Goal: Task Accomplishment & Management: Use online tool/utility

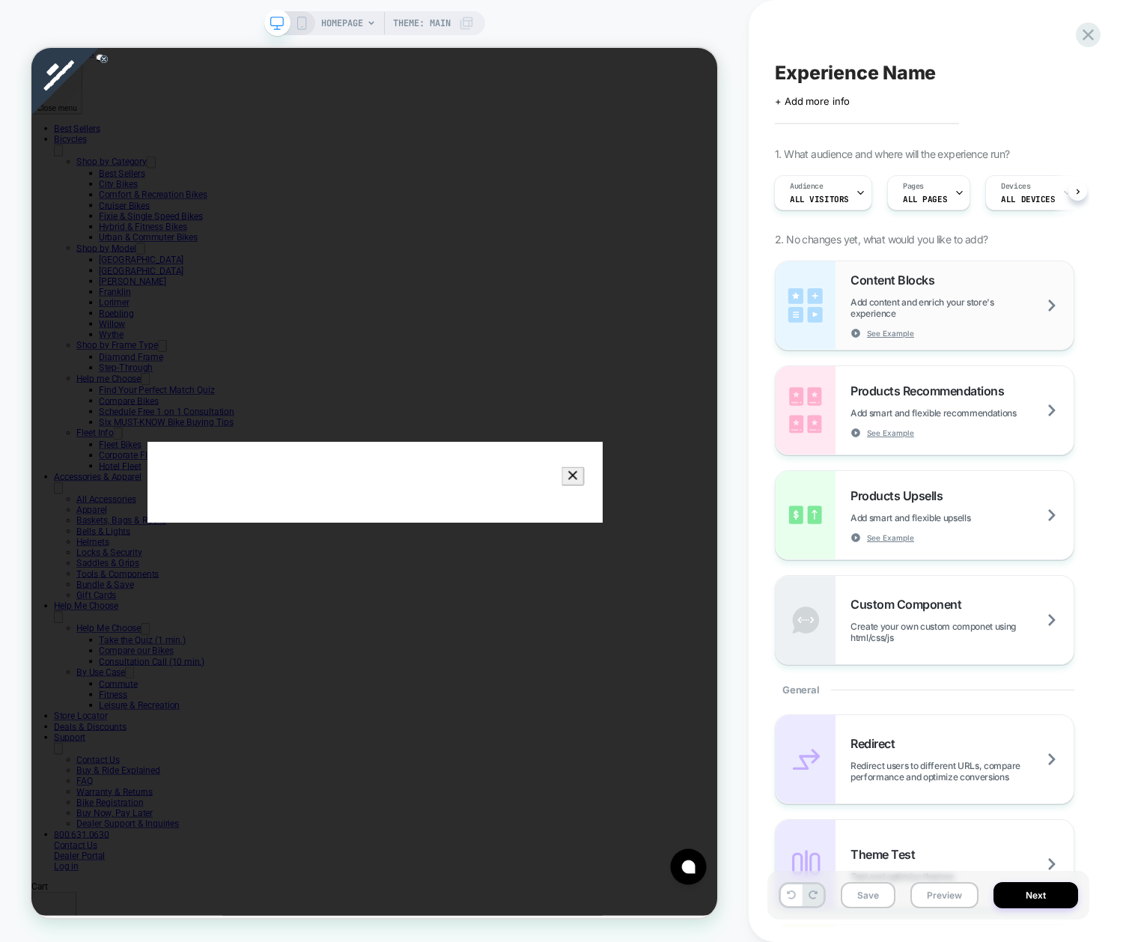
click at [1043, 303] on span "Add content and enrich your store's experience" at bounding box center [962, 308] width 223 height 22
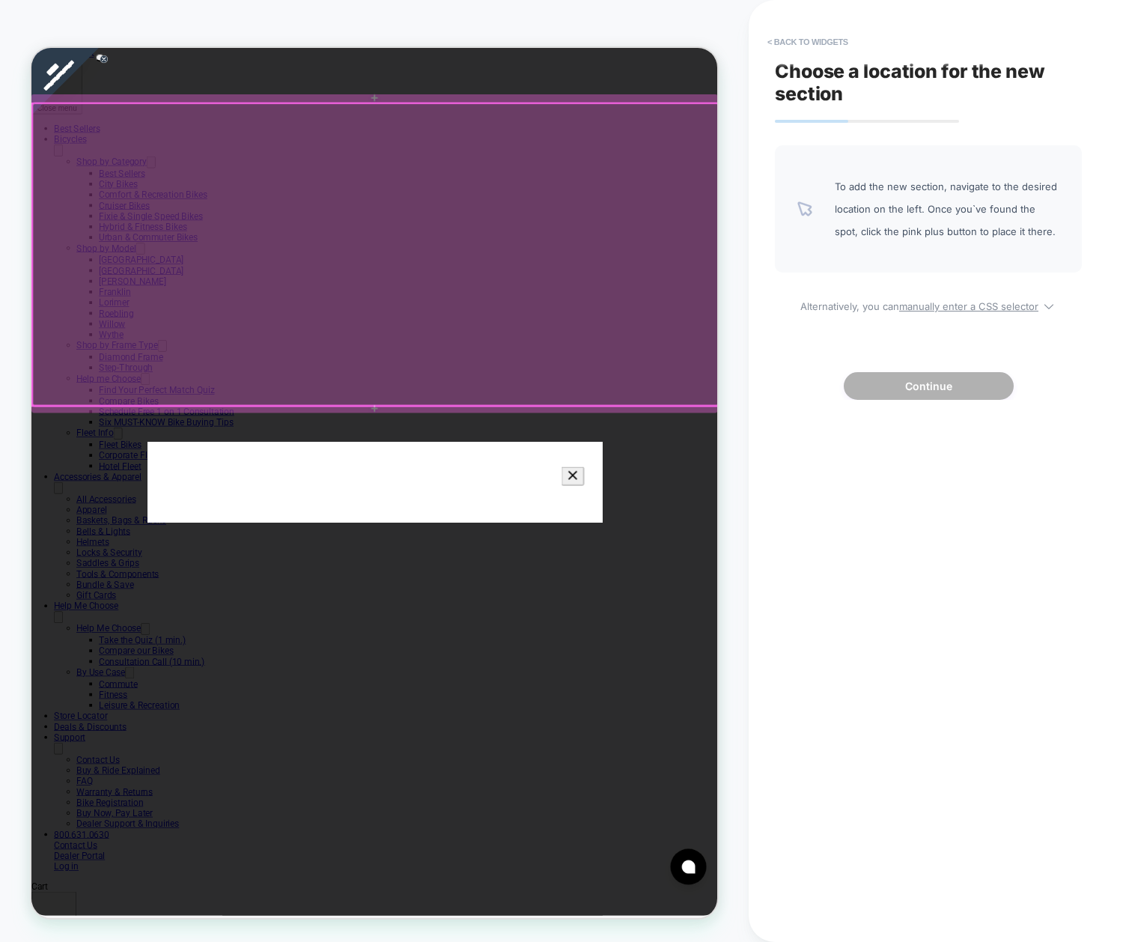
click div
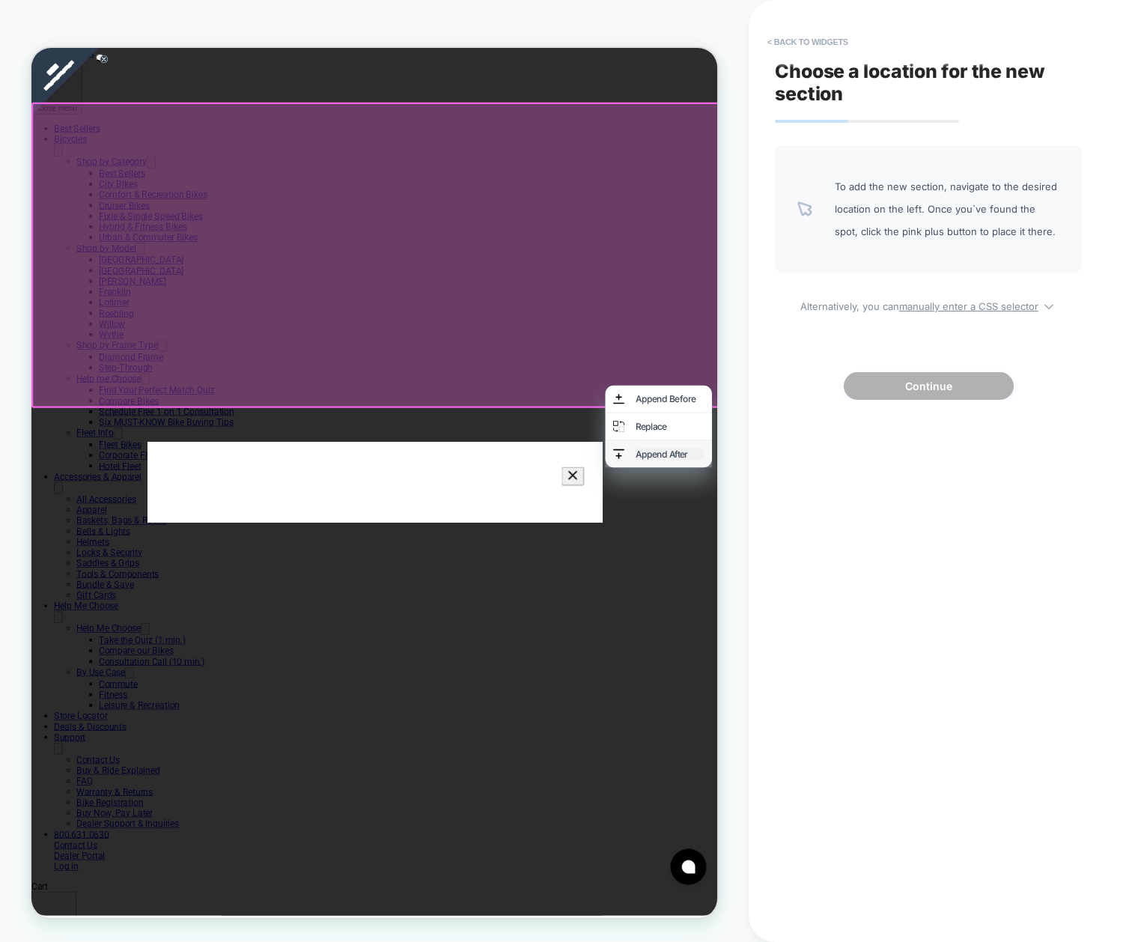
click div "Append After"
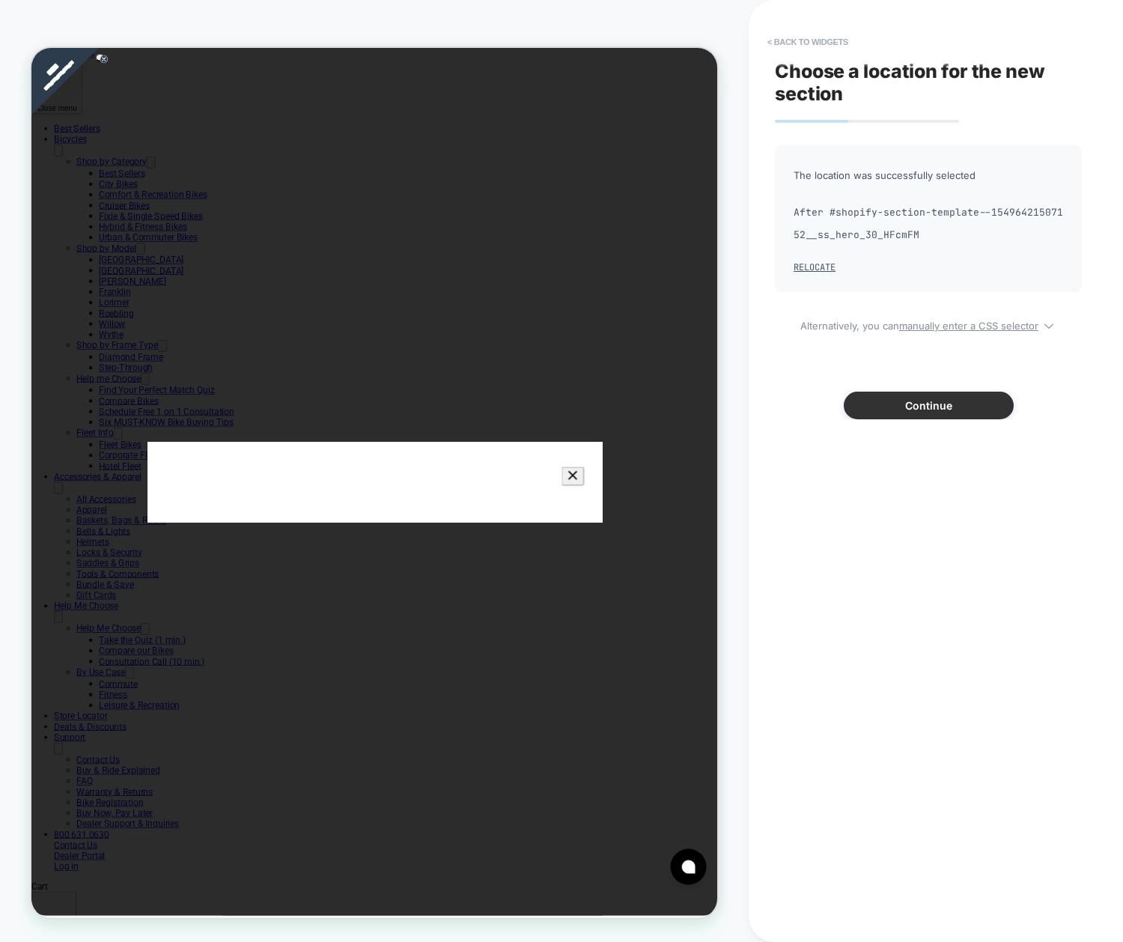
click at [930, 396] on button "Continue" at bounding box center [929, 406] width 170 height 28
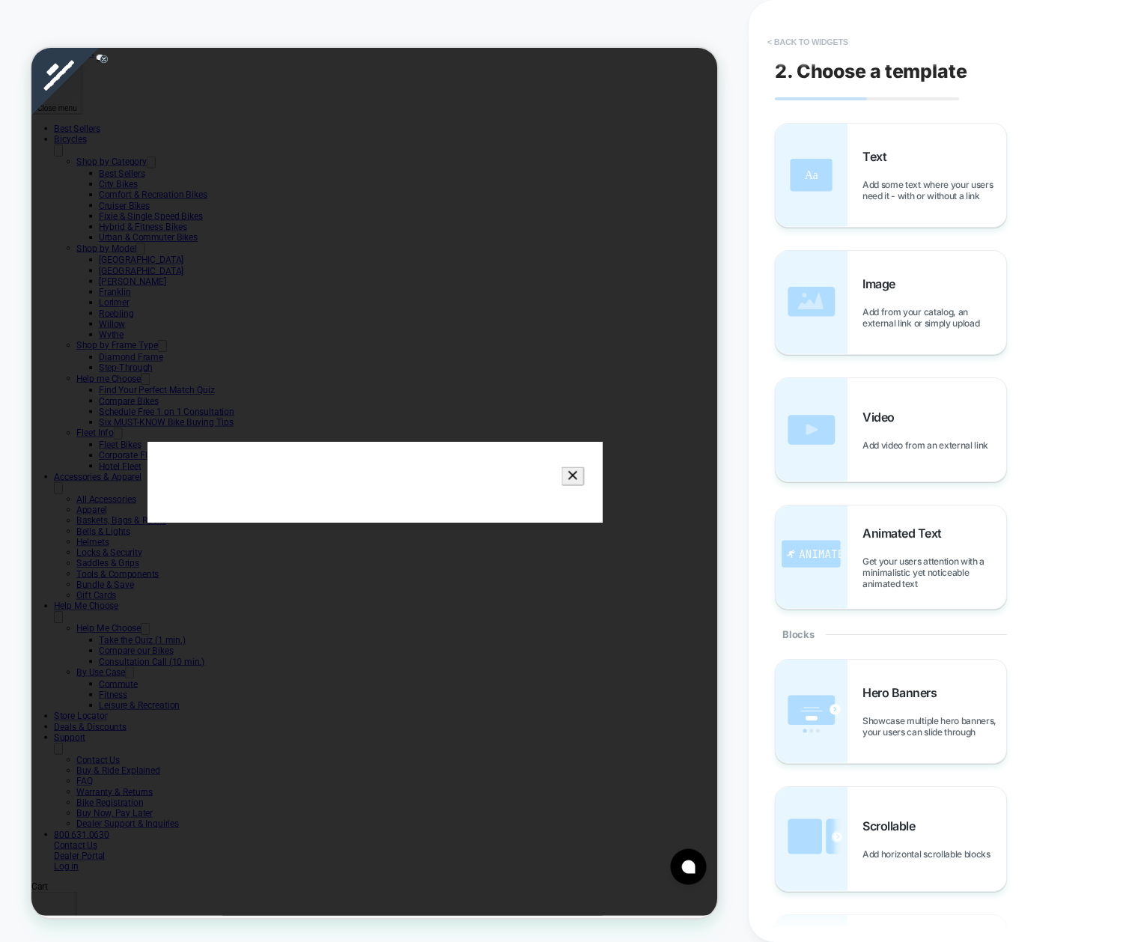
click at [788, 34] on button "< Back to widgets" at bounding box center [808, 42] width 96 height 24
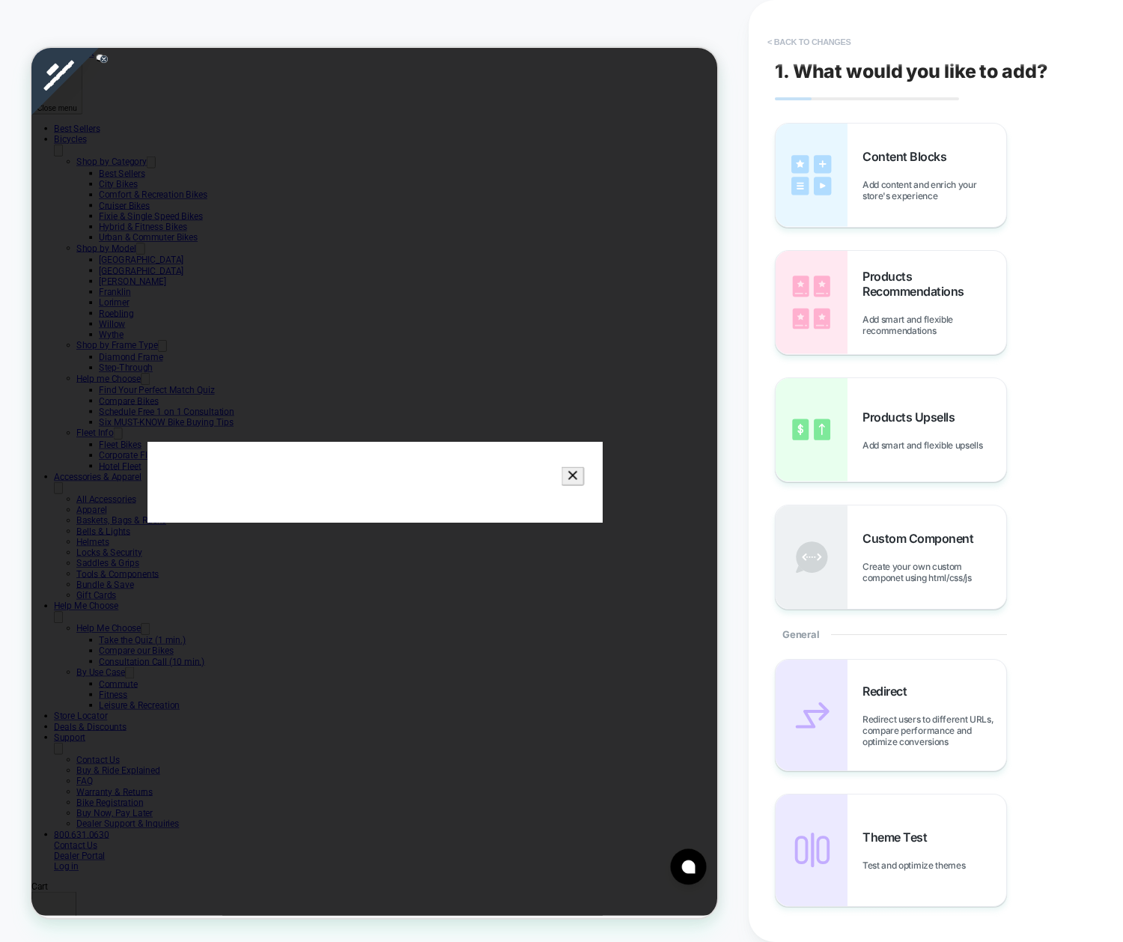
click at [819, 41] on button "< Back to changes" at bounding box center [809, 42] width 99 height 24
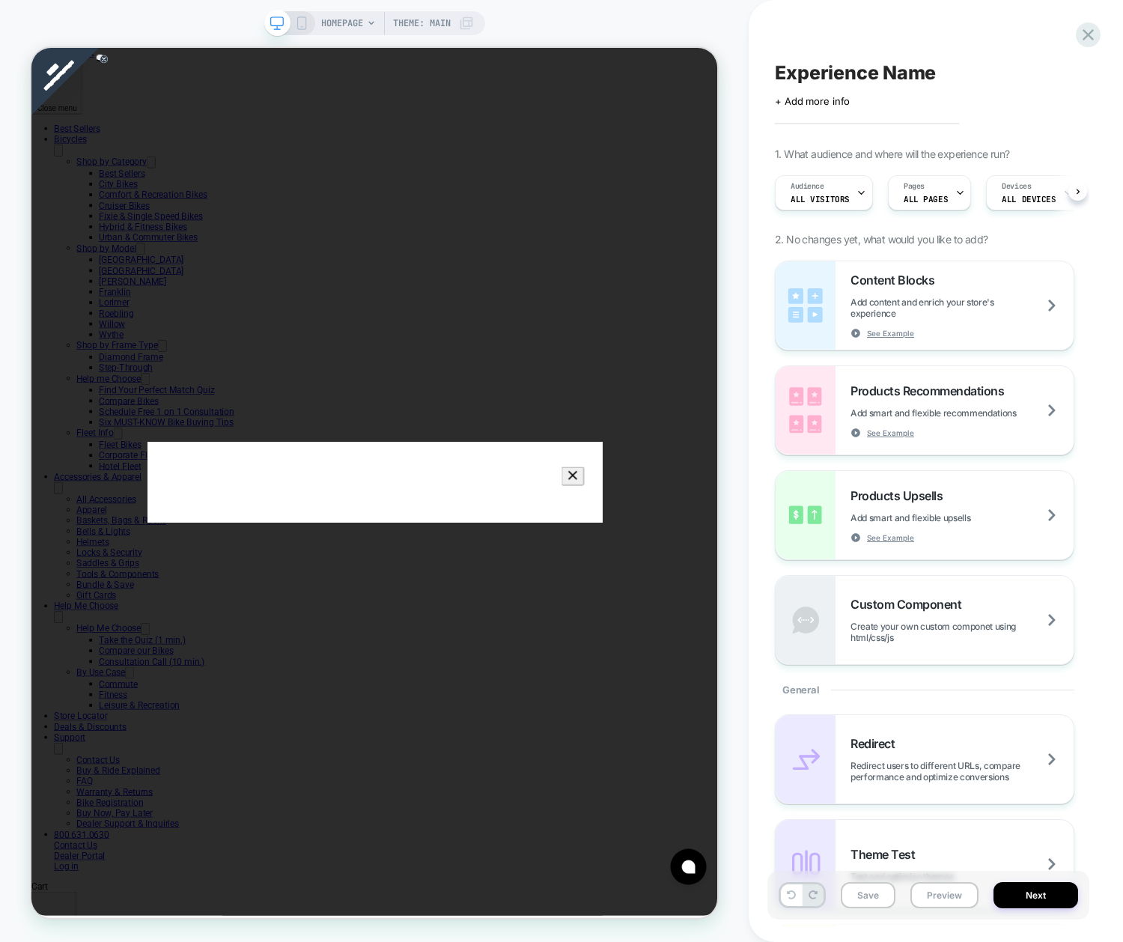
scroll to position [0, 1]
click at [842, 196] on span "All Visitors" at bounding box center [819, 199] width 59 height 10
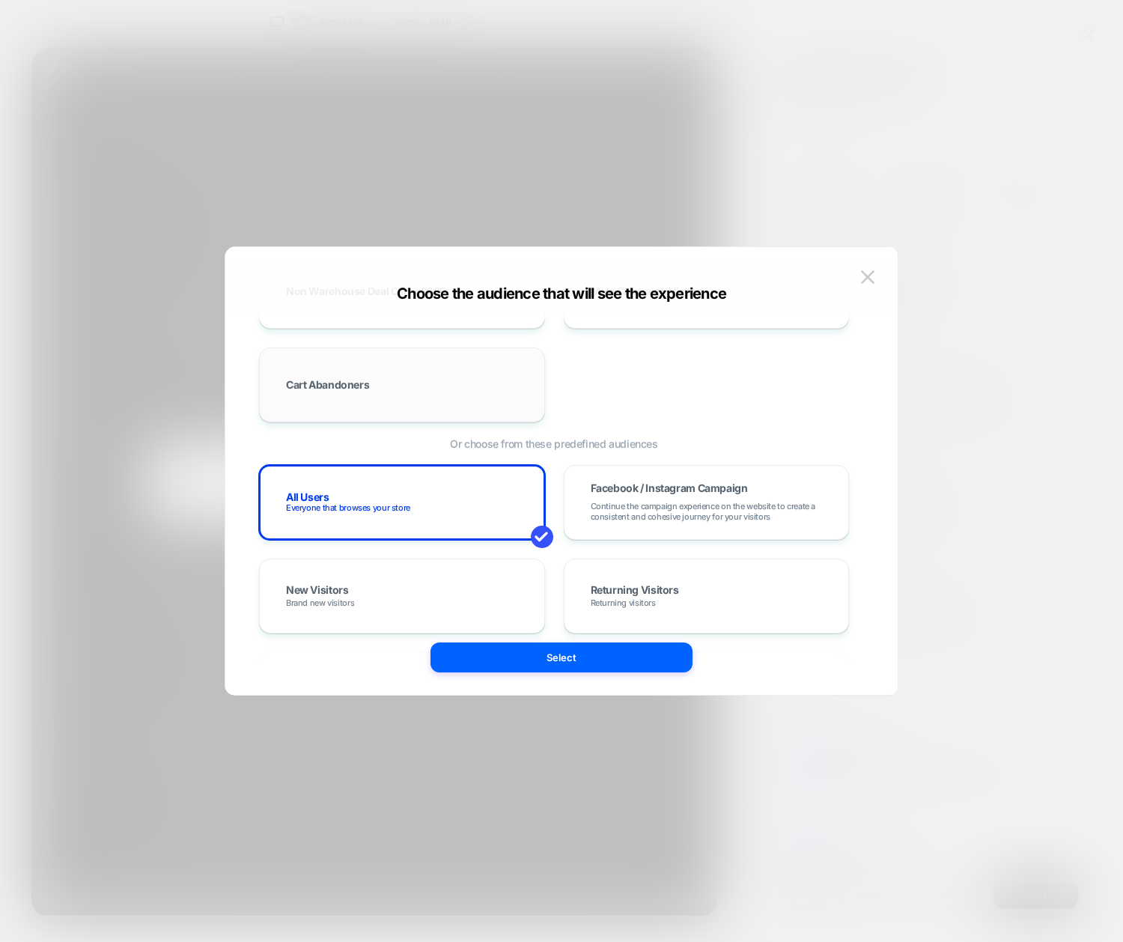
scroll to position [374, 0]
click at [394, 329] on div "Google Ads Visitors Source includes google Medium includes cpc Never Purchased …" at bounding box center [554, 243] width 590 height 356
click at [392, 379] on div "Cart Abandoners" at bounding box center [402, 383] width 255 height 43
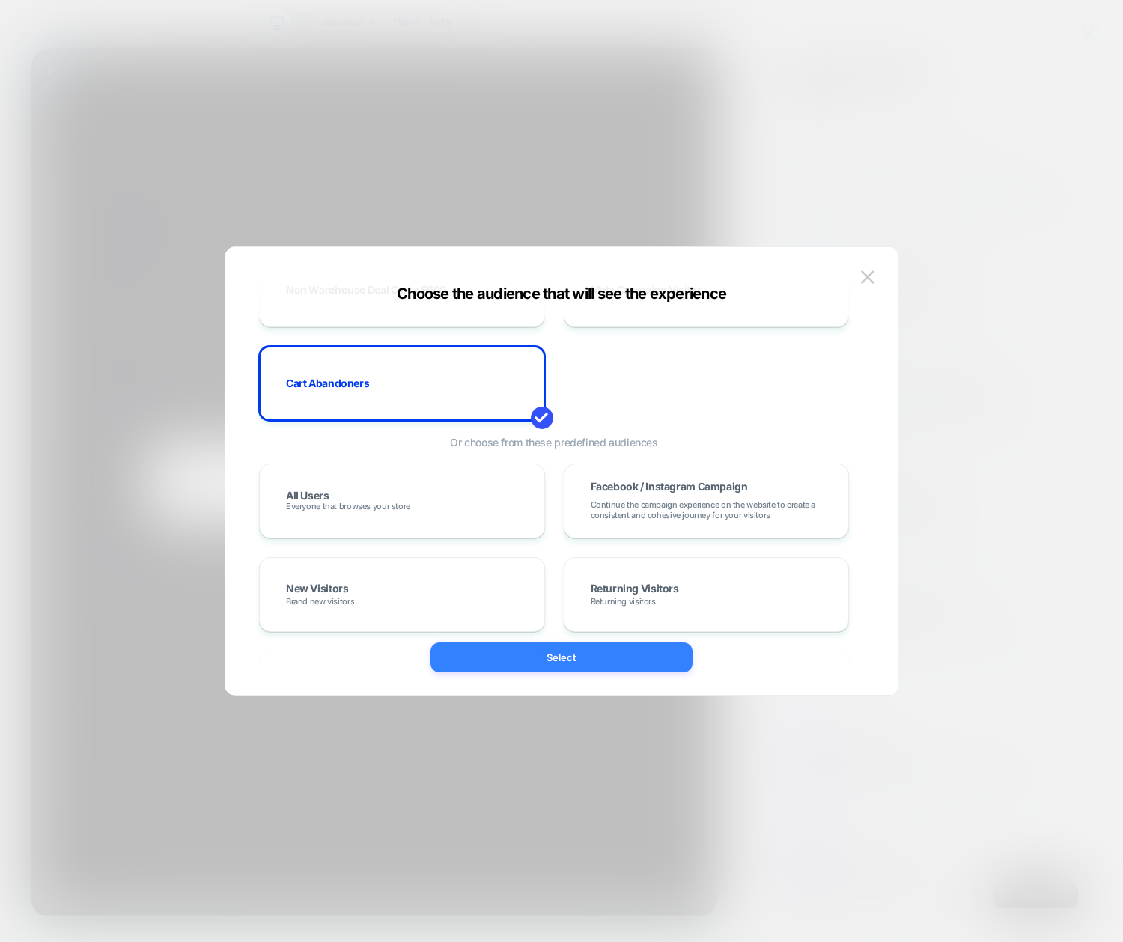
click at [492, 661] on button "Select" at bounding box center [562, 658] width 262 height 30
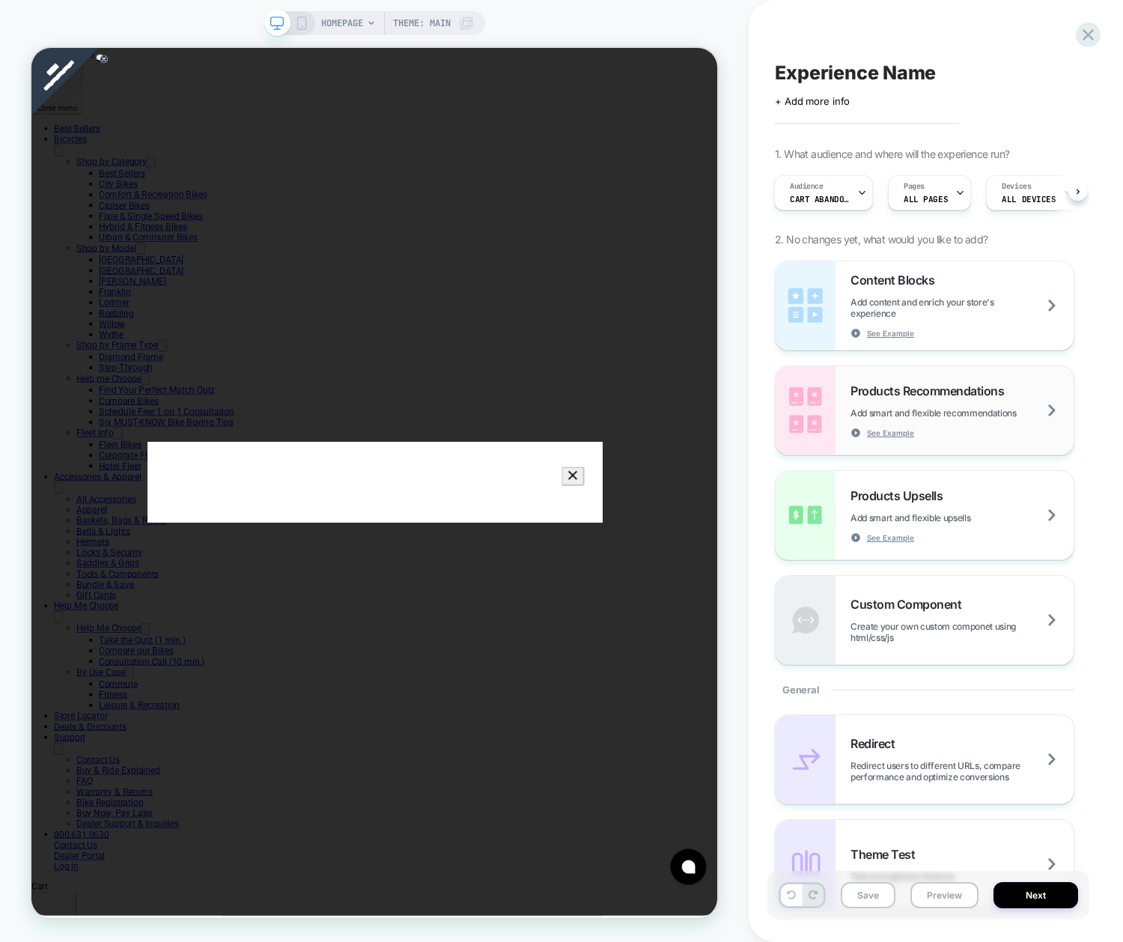
click at [911, 404] on div "Products Recommendations Add smart and flexible recommendations See Example" at bounding box center [962, 410] width 223 height 55
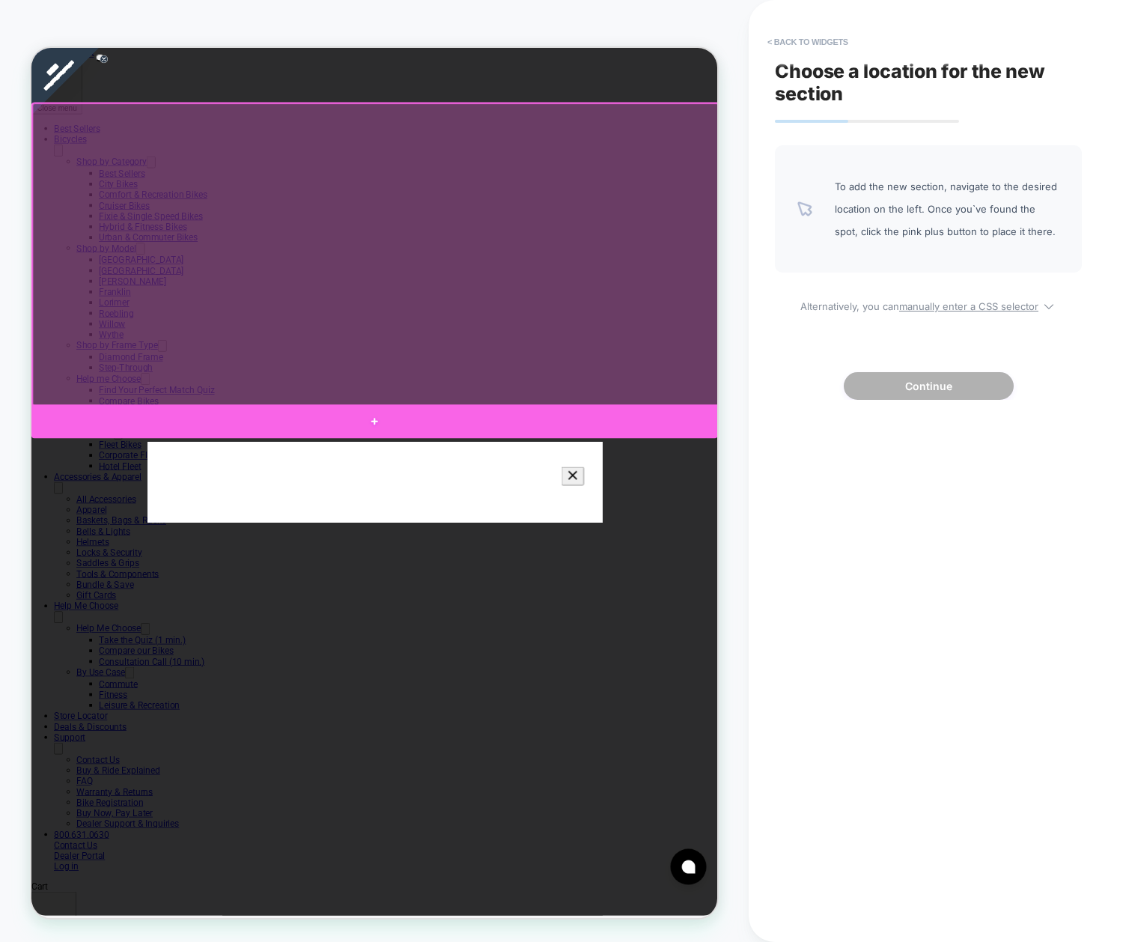
click div
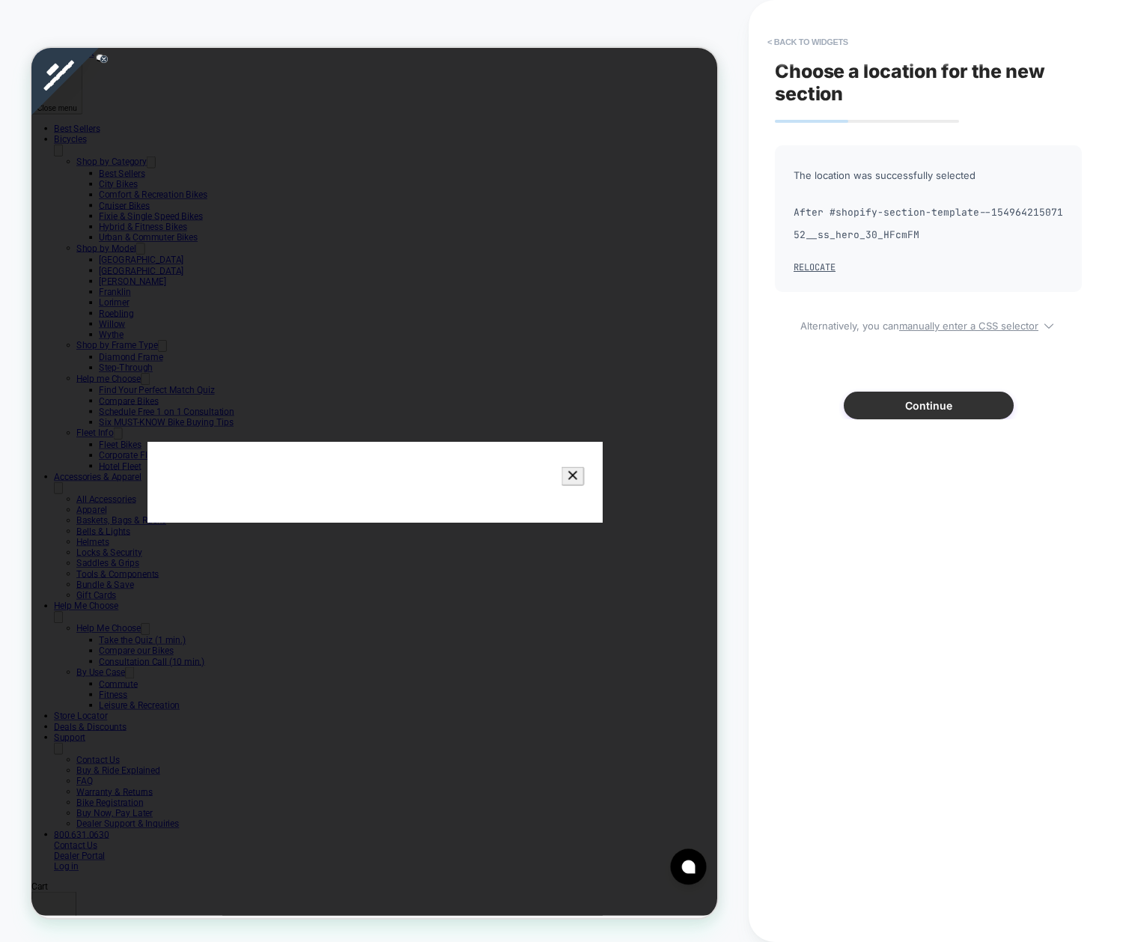
click at [909, 412] on button "Continue" at bounding box center [929, 406] width 170 height 28
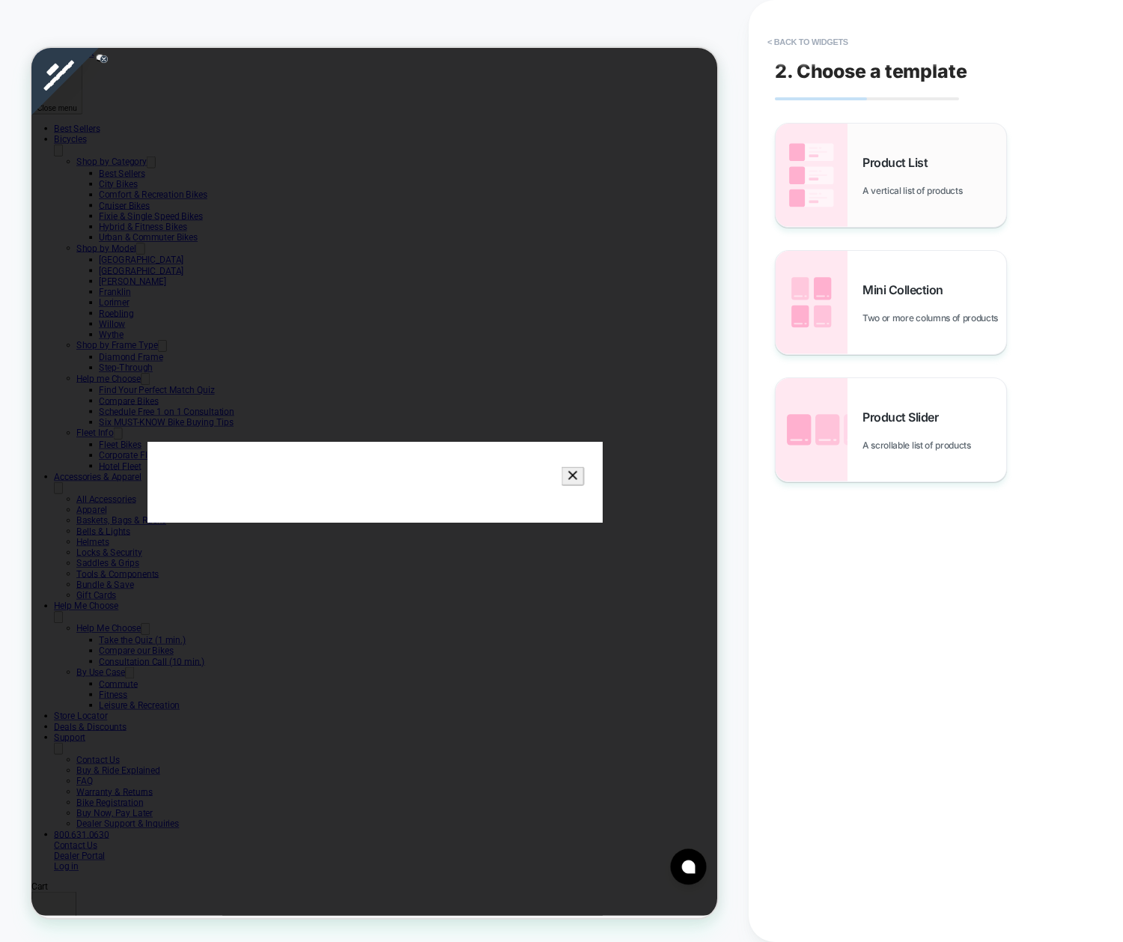
click at [905, 185] on span "A vertical list of products" at bounding box center [916, 190] width 107 height 11
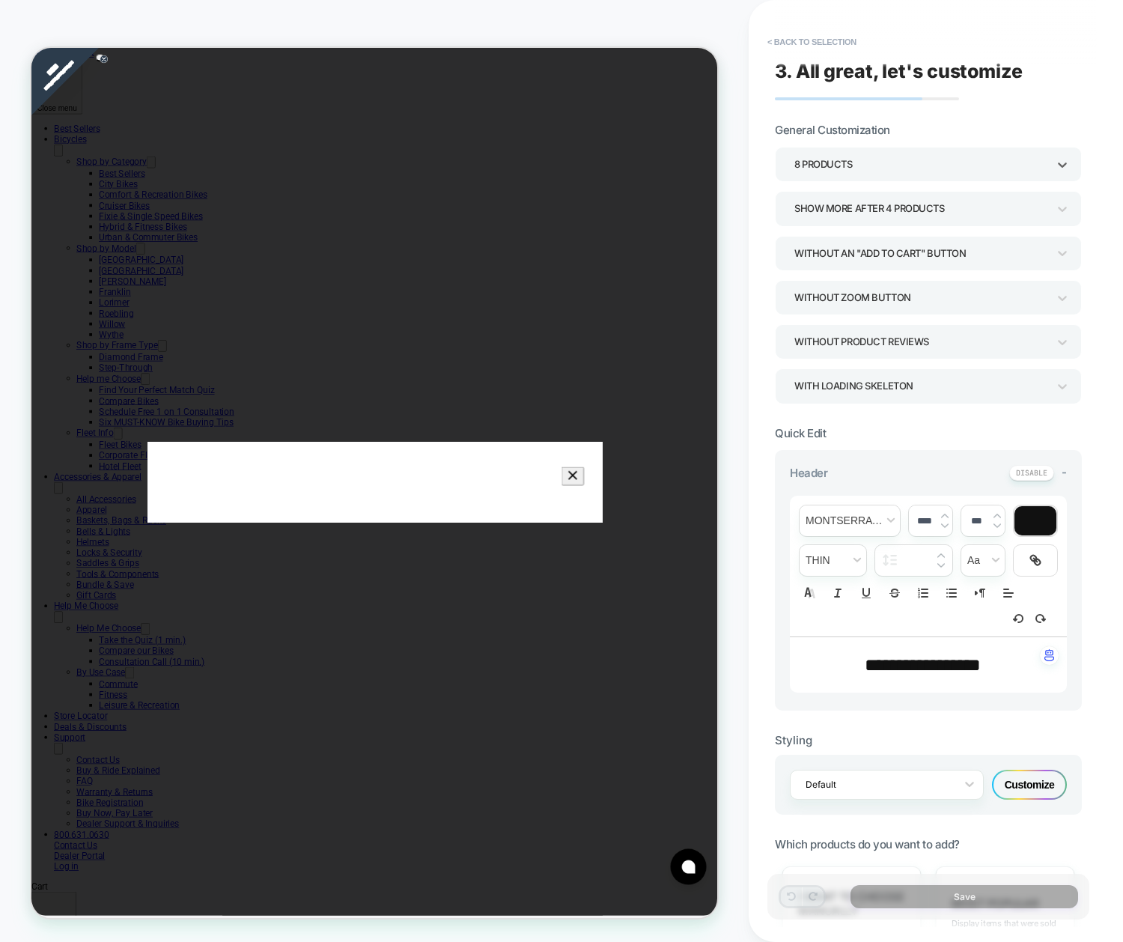
click at [913, 166] on div "8 Products" at bounding box center [921, 164] width 253 height 20
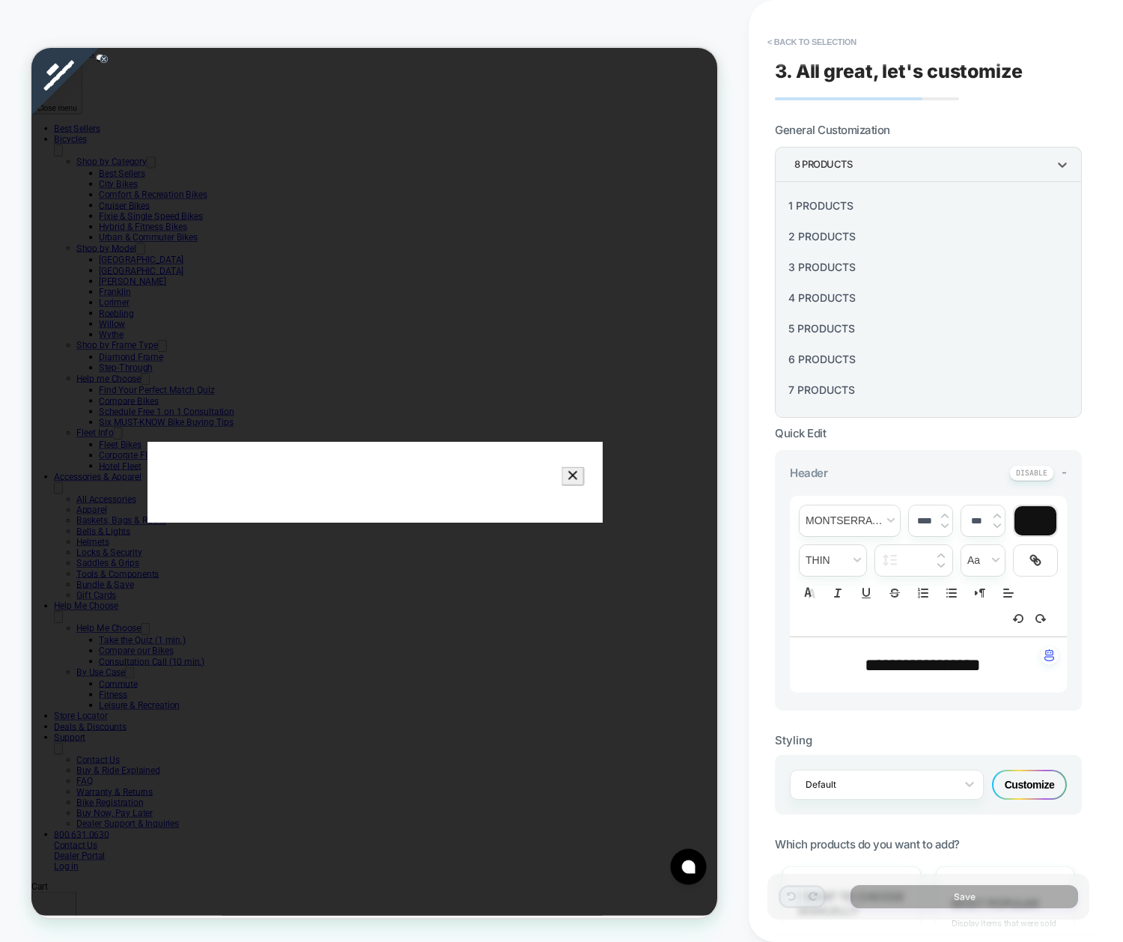
click at [913, 166] on div at bounding box center [561, 471] width 1123 height 942
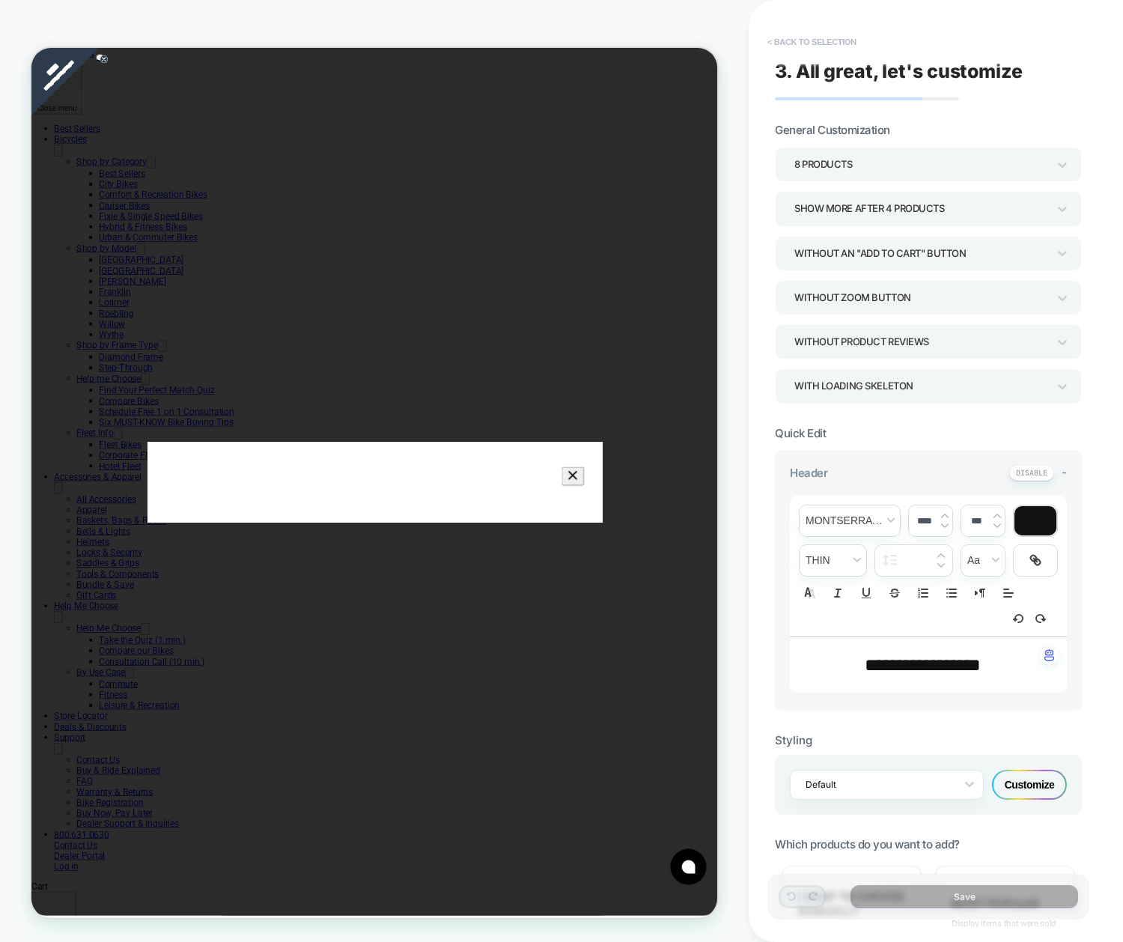
click at [770, 41] on button "< Back to selection" at bounding box center [812, 42] width 104 height 24
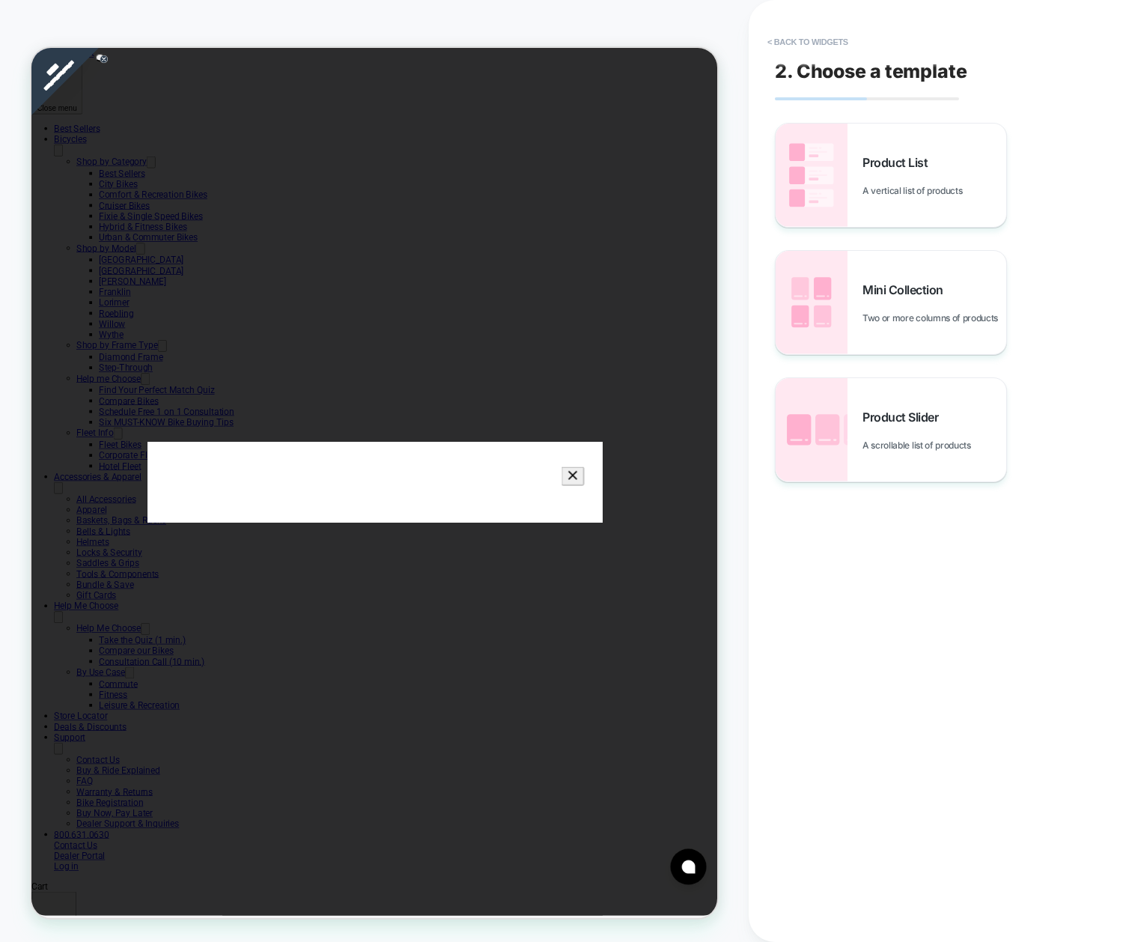
click at [770, 41] on button "< Back to widgets" at bounding box center [808, 42] width 96 height 24
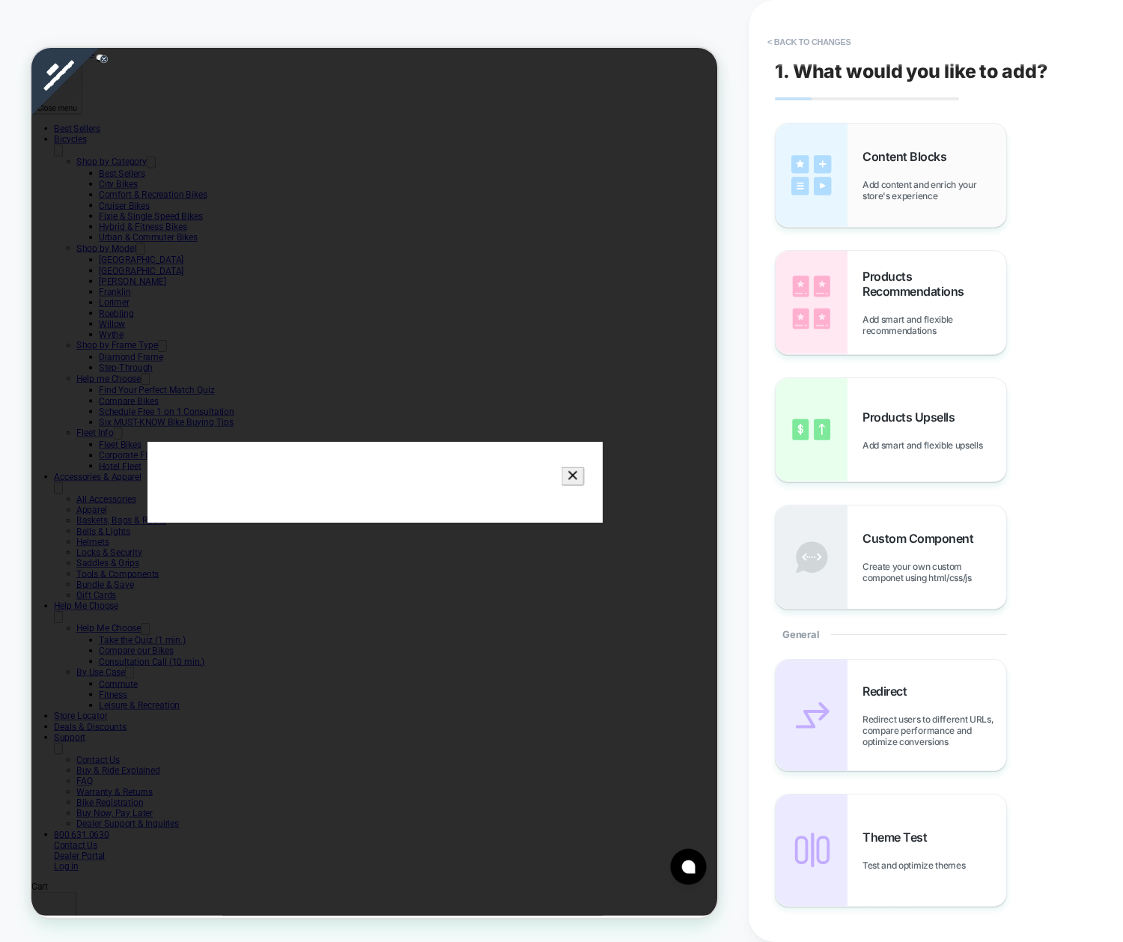
click at [874, 194] on span "Add content and enrich your store's experience" at bounding box center [935, 190] width 144 height 22
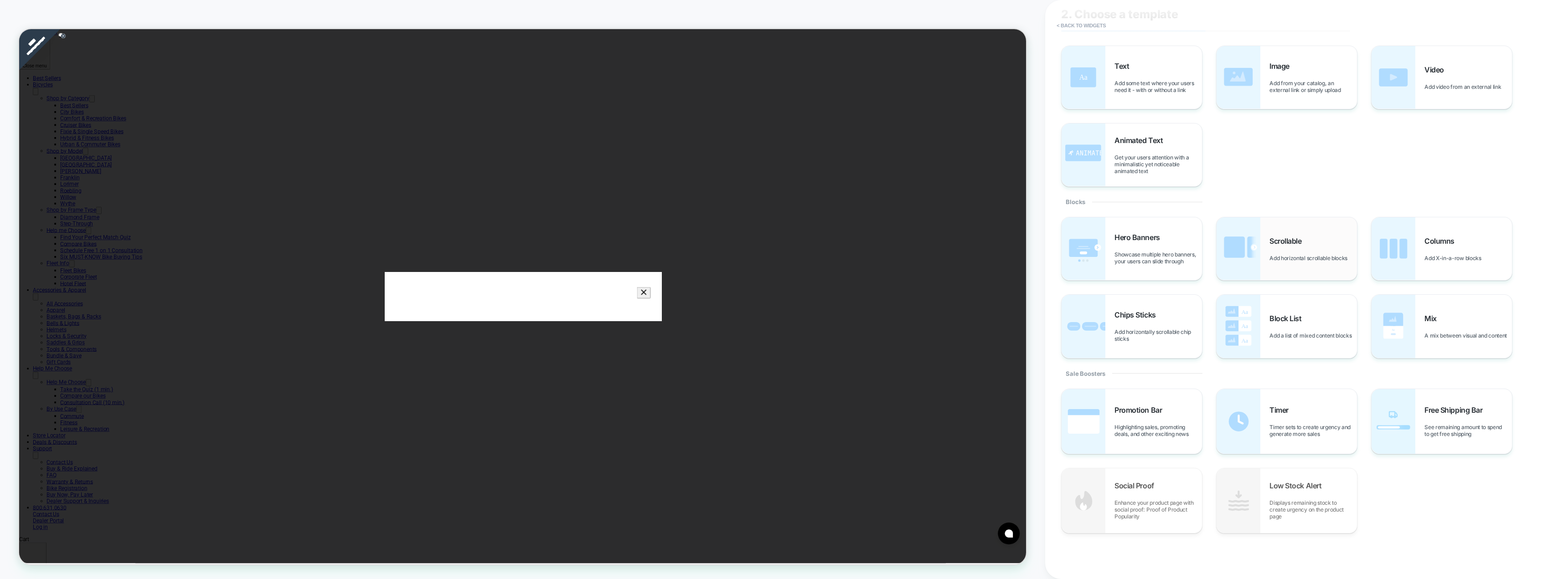
scroll to position [0, 0]
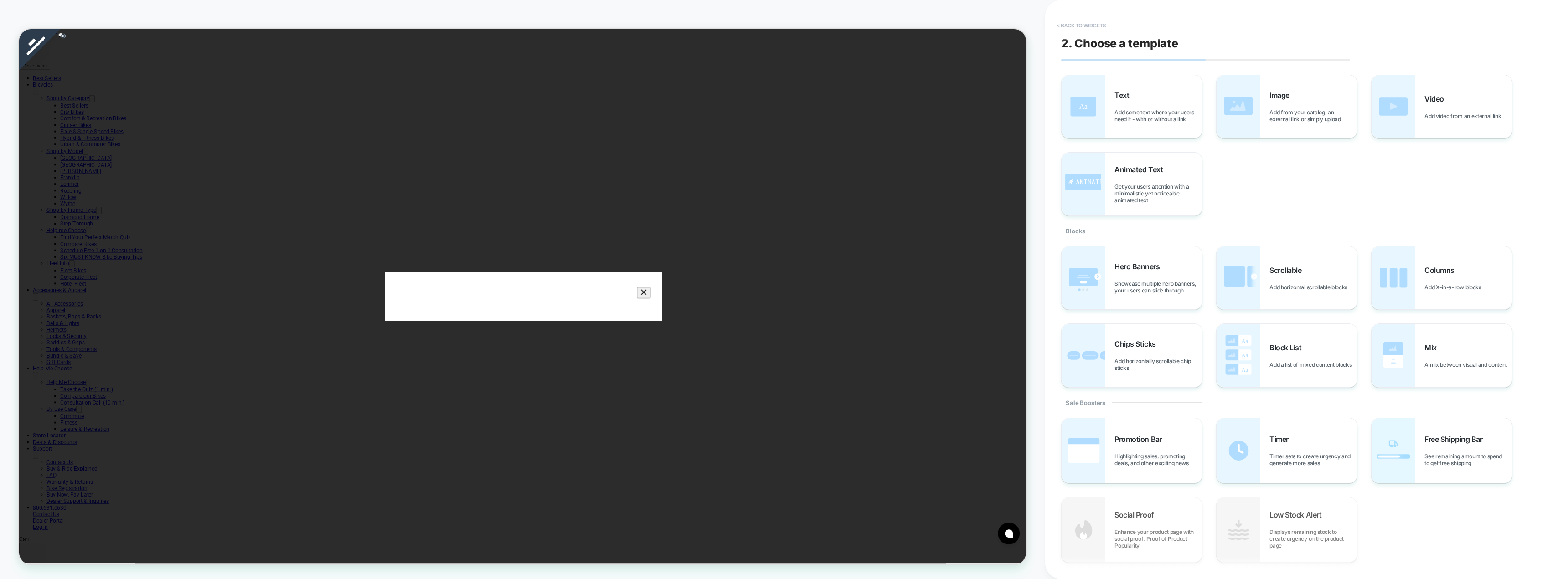
click at [684, 27] on button "< Back to widgets" at bounding box center [1081, 26] width 58 height 15
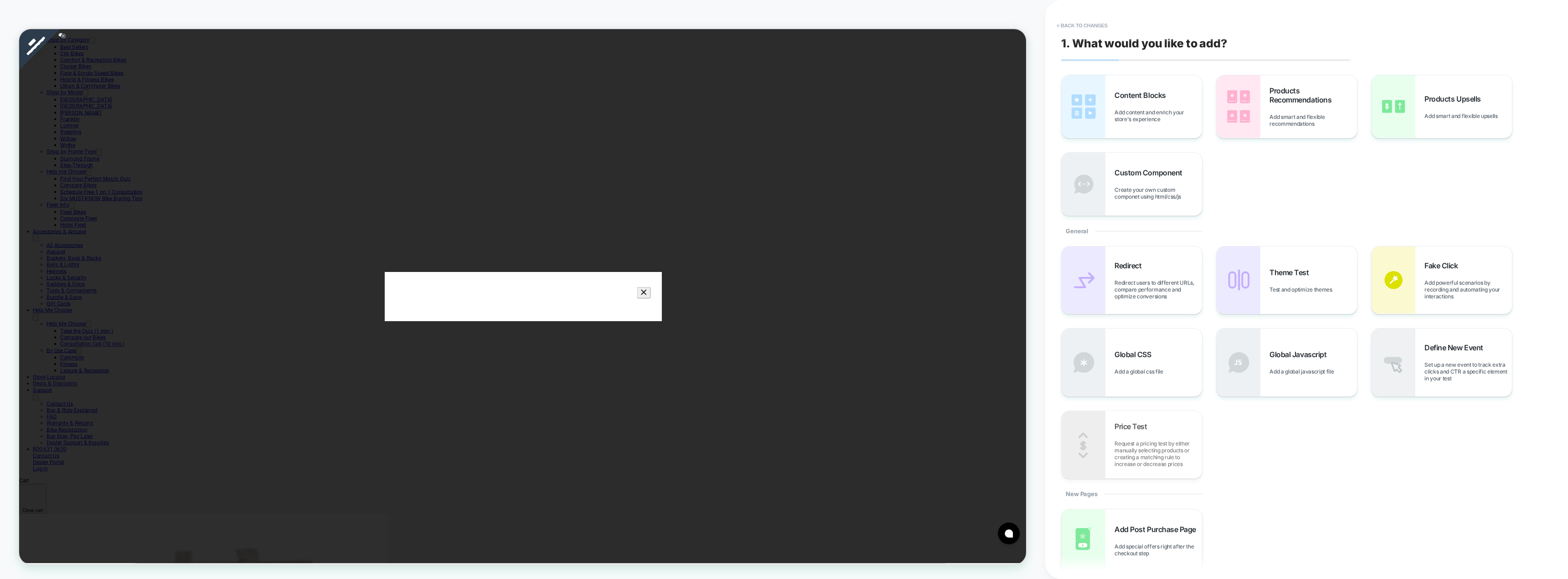
scroll to position [84, 0]
click at [684, 27] on button "< Back to changes" at bounding box center [1082, 26] width 60 height 15
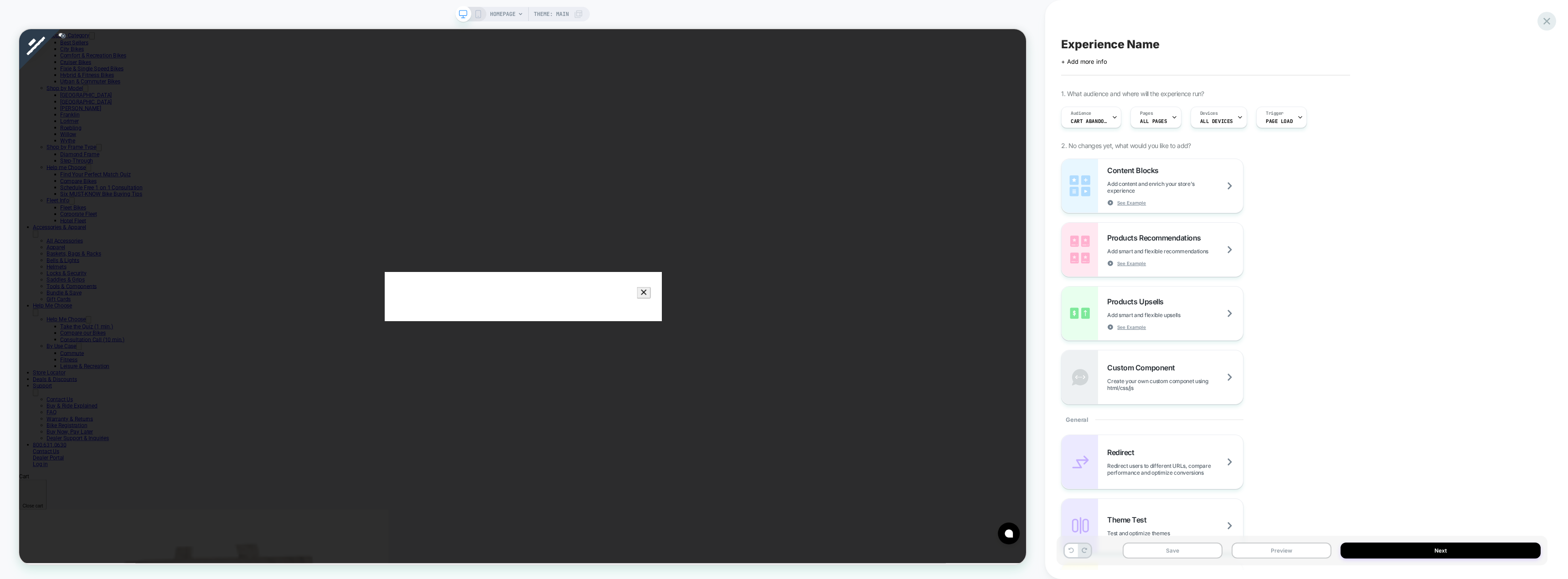
click at [684, 22] on icon at bounding box center [1547, 21] width 12 height 12
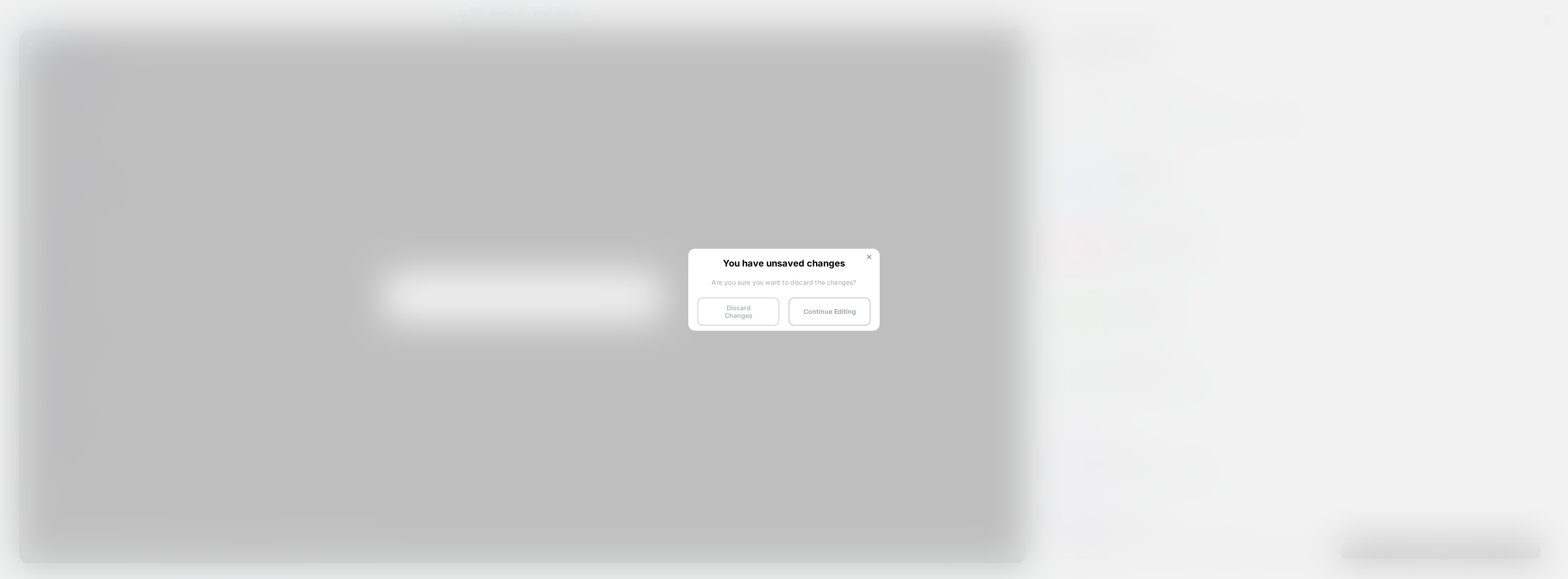
click at [684, 308] on button "Discard Changes" at bounding box center [738, 311] width 82 height 28
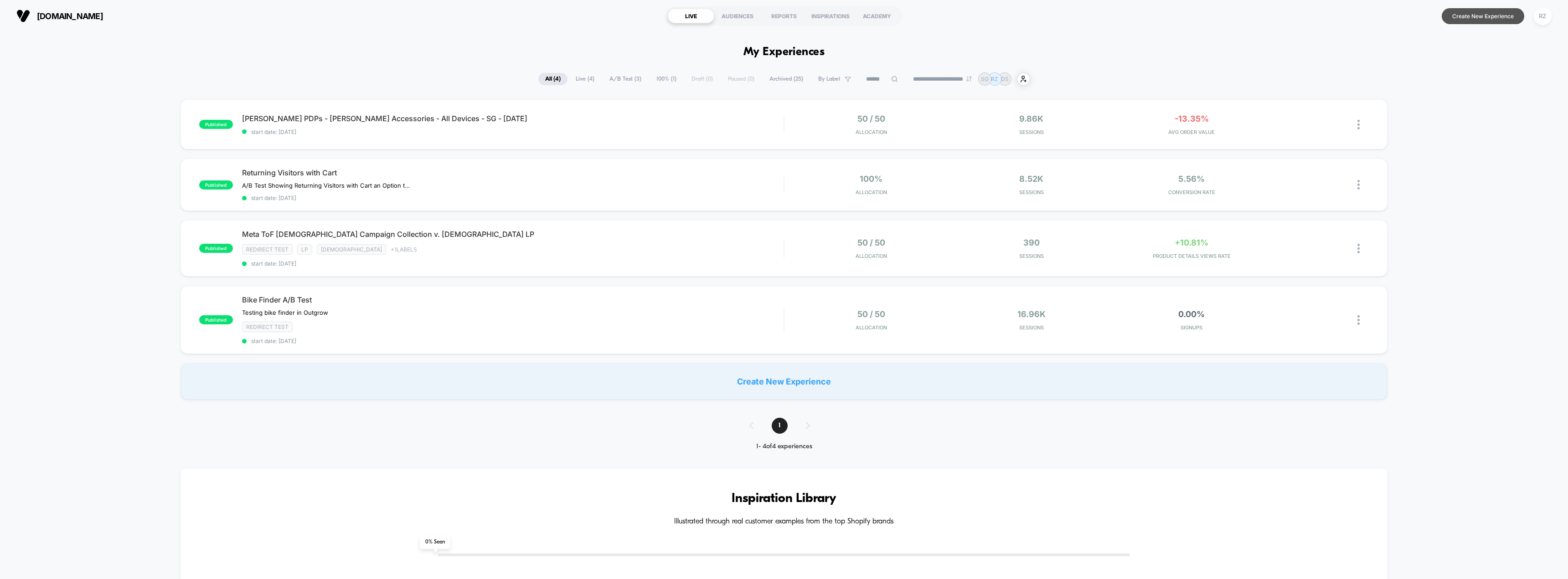
click at [684, 15] on button "Create New Experience" at bounding box center [1483, 16] width 83 height 16
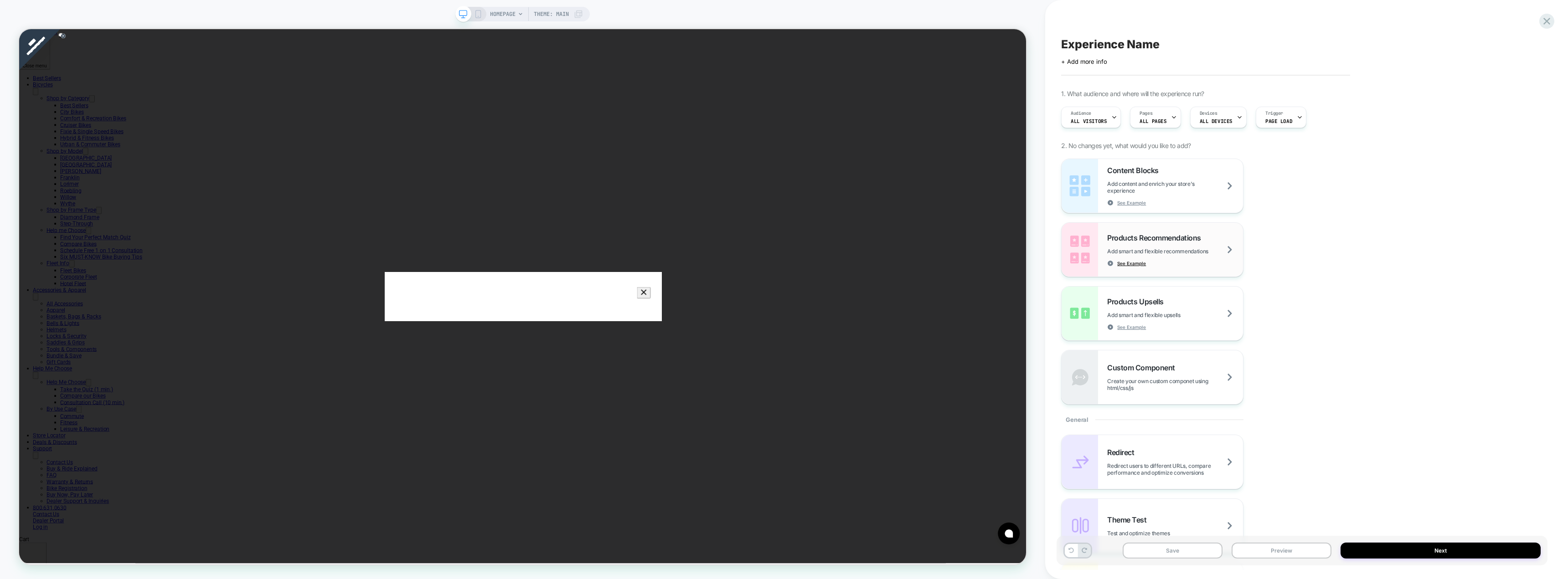
click at [684, 263] on span "See Example" at bounding box center [1131, 263] width 29 height 6
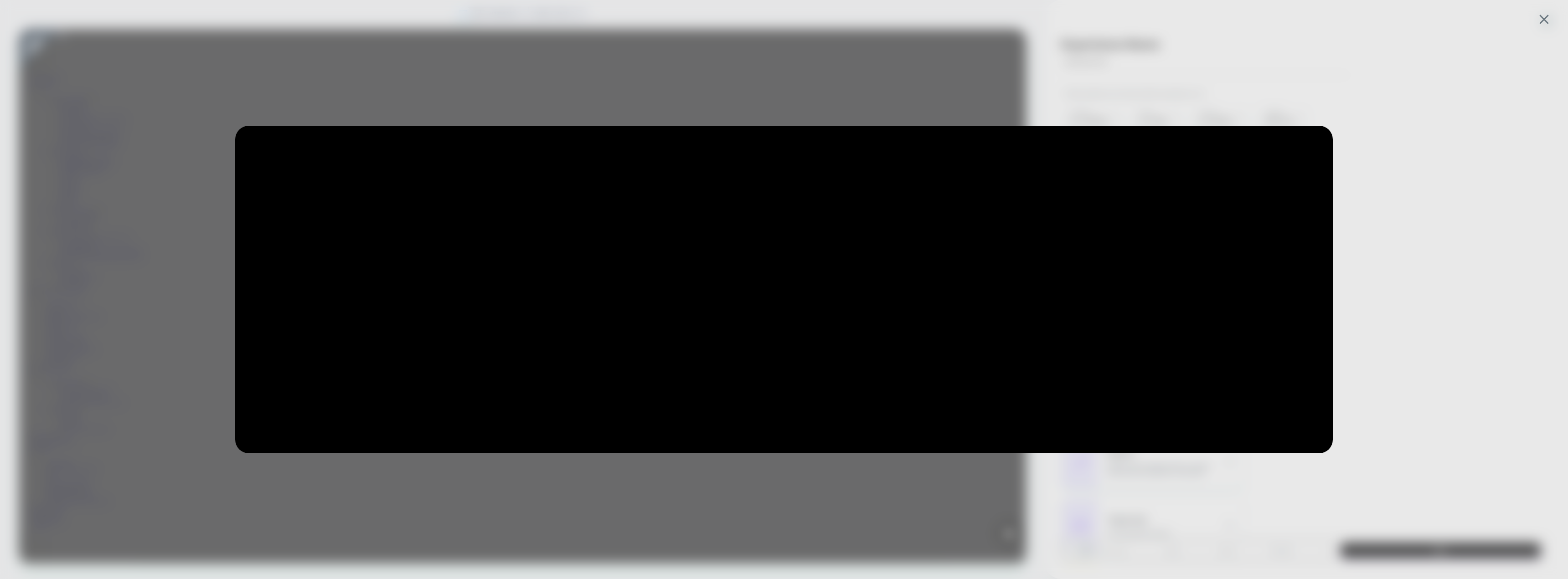
click at [684, 80] on div at bounding box center [784, 290] width 1568 height 579
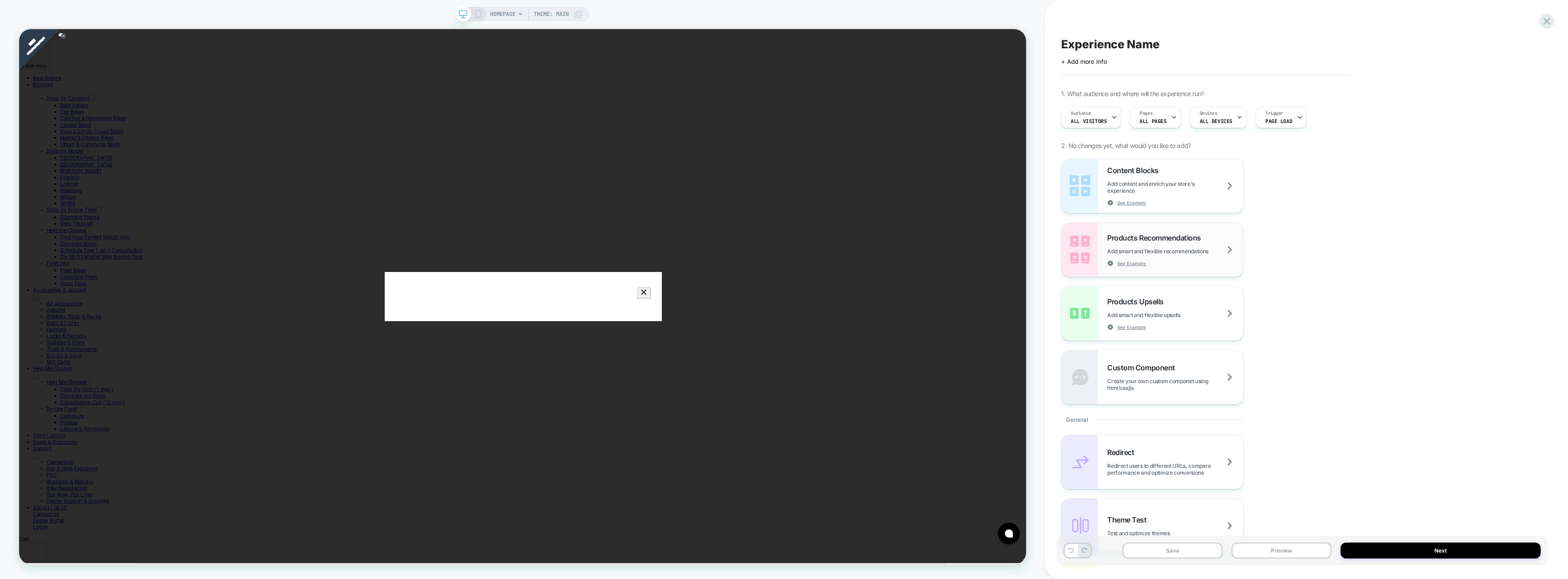
click at [684, 247] on div "Products Recommendations Add smart and flexible recommendations See Example" at bounding box center [1175, 249] width 136 height 33
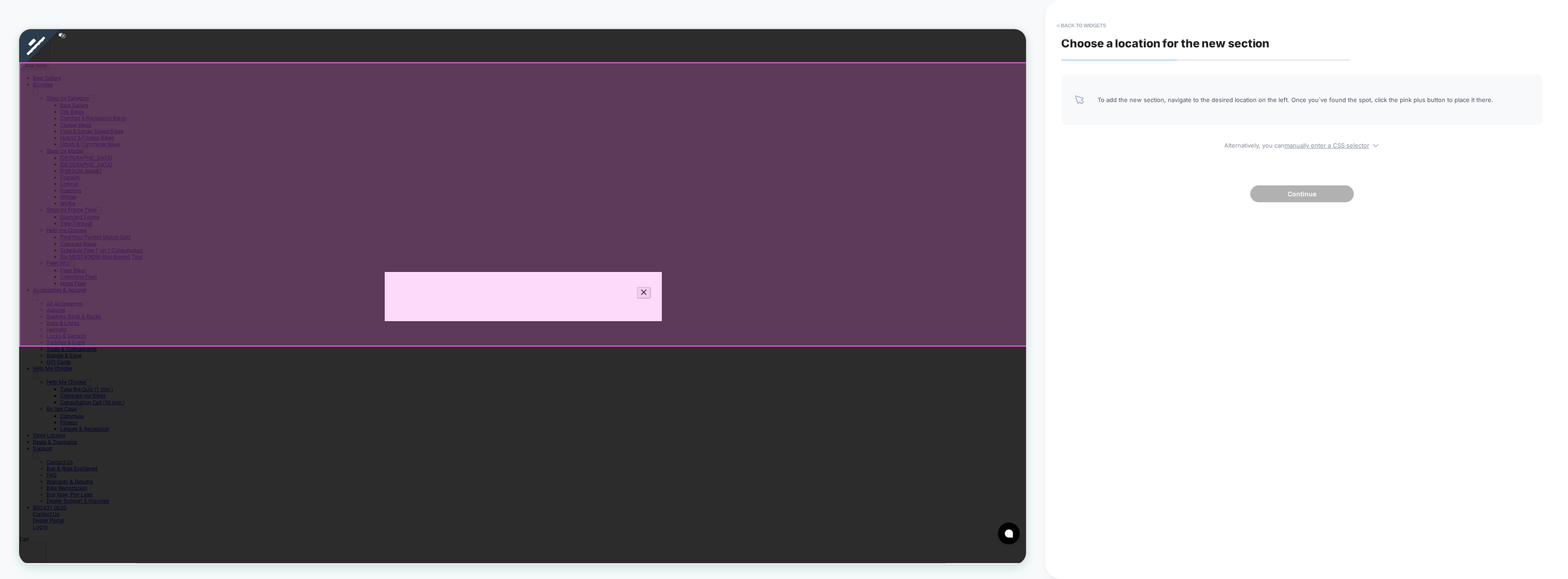
click div
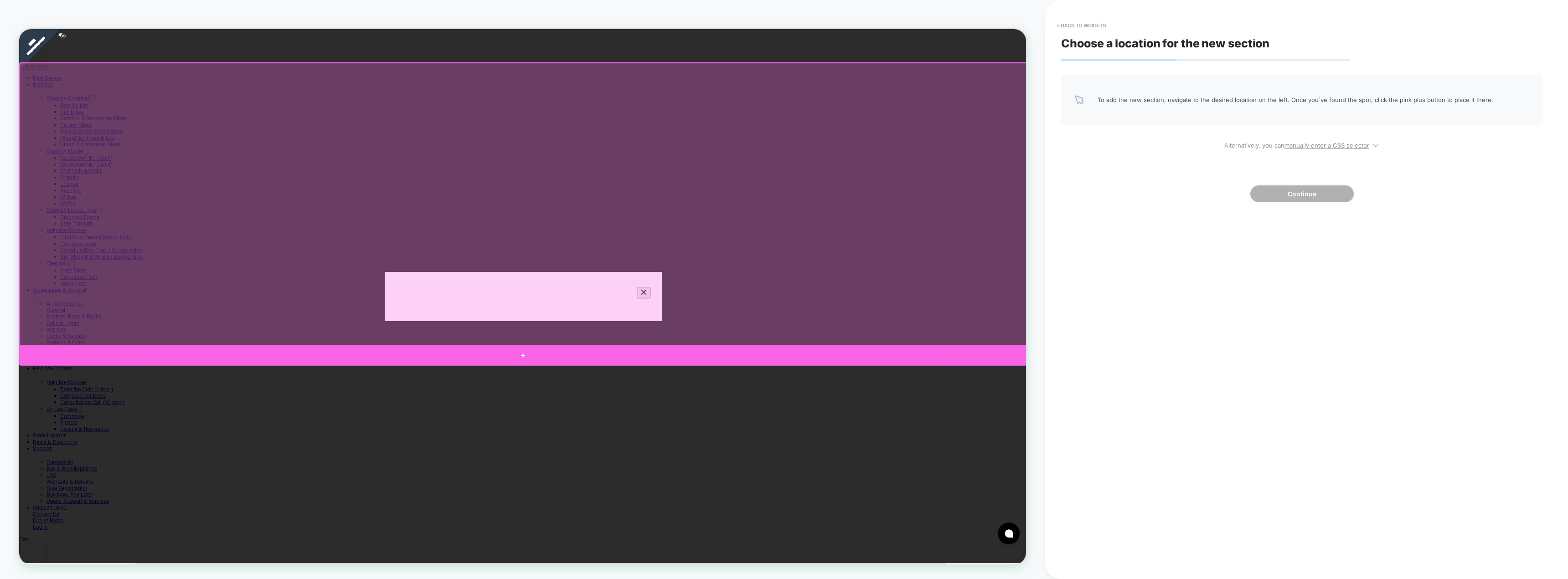
click div
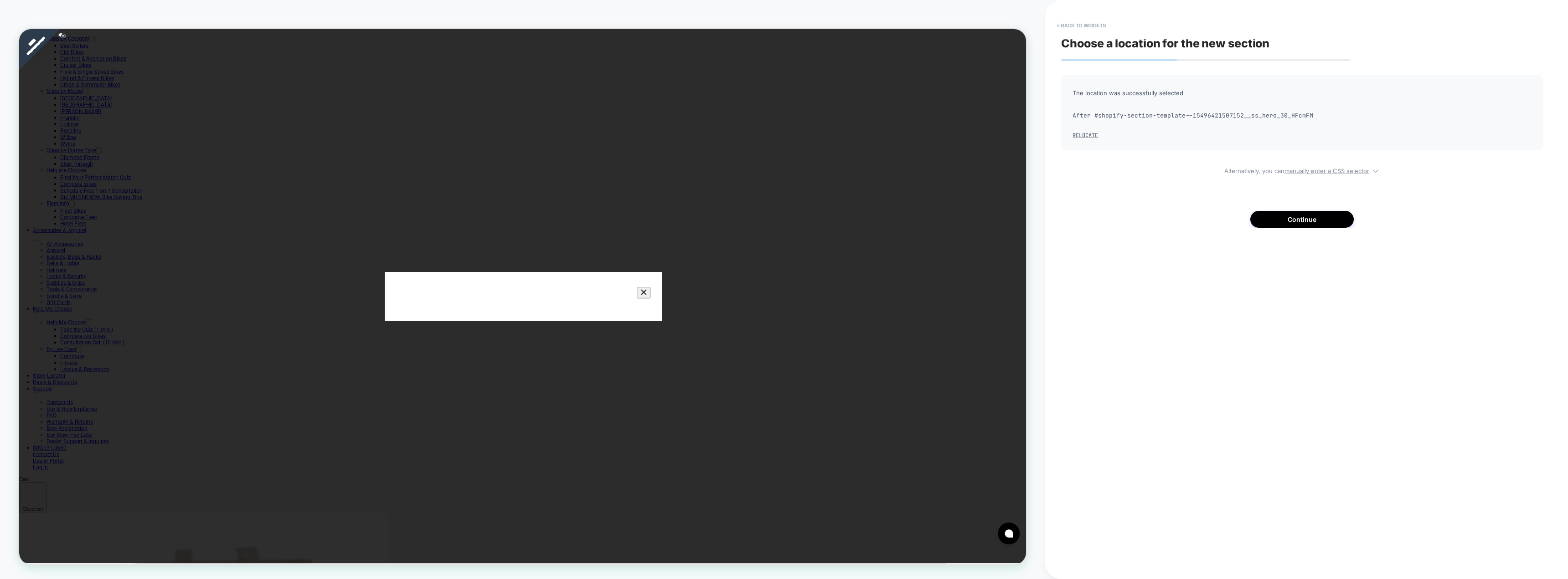
scroll to position [86, 0]
click at [1308, 221] on button "Continue" at bounding box center [1302, 220] width 103 height 17
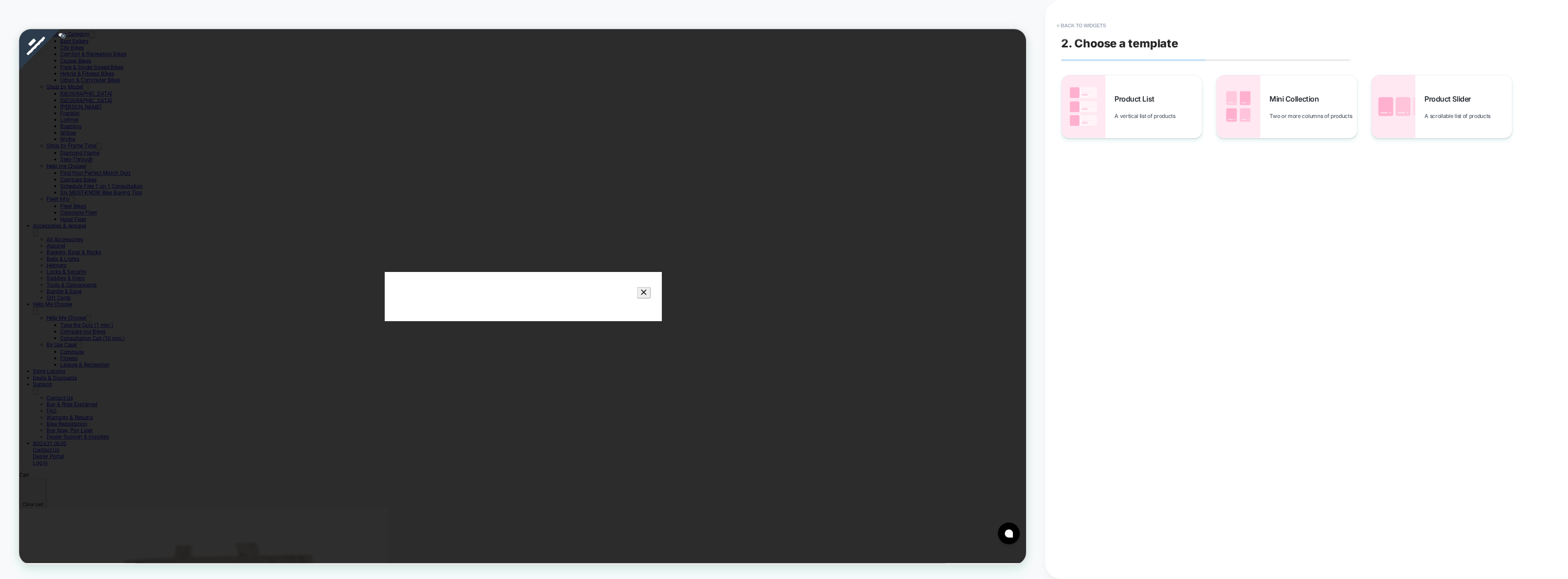
scroll to position [0, 0]
click at [1434, 103] on span "Product Slider" at bounding box center [1449, 99] width 51 height 9
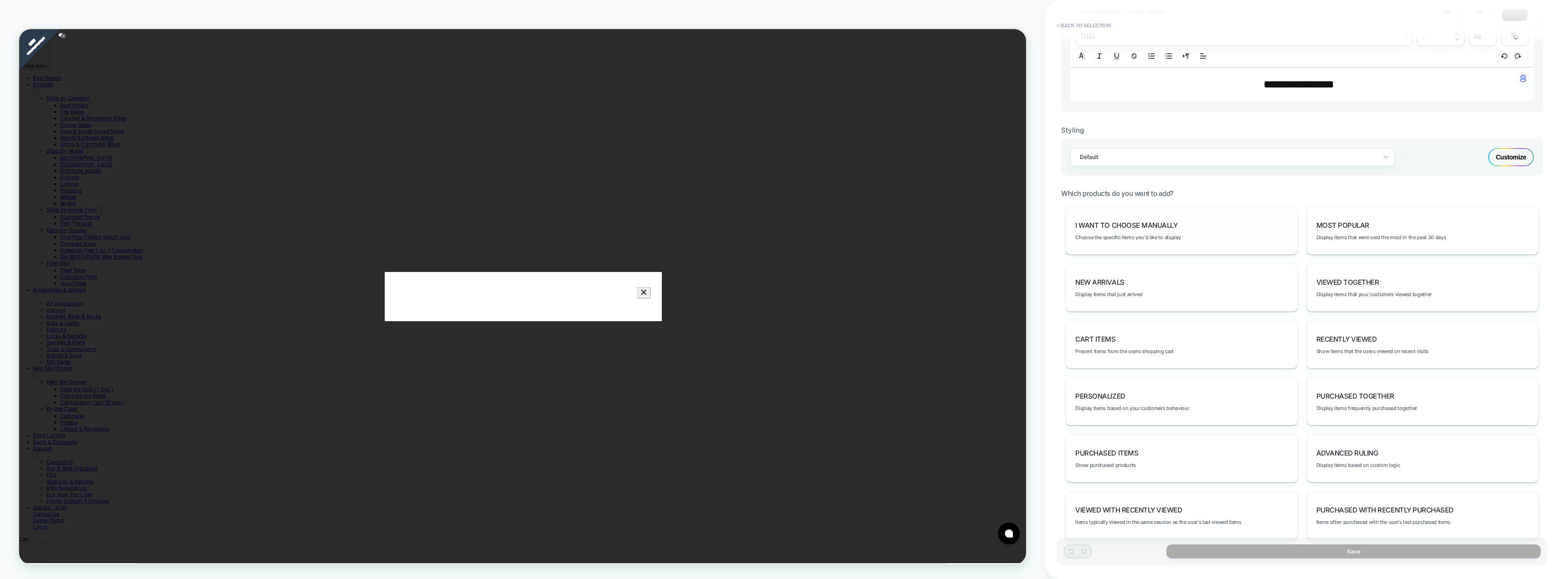
scroll to position [319, 0]
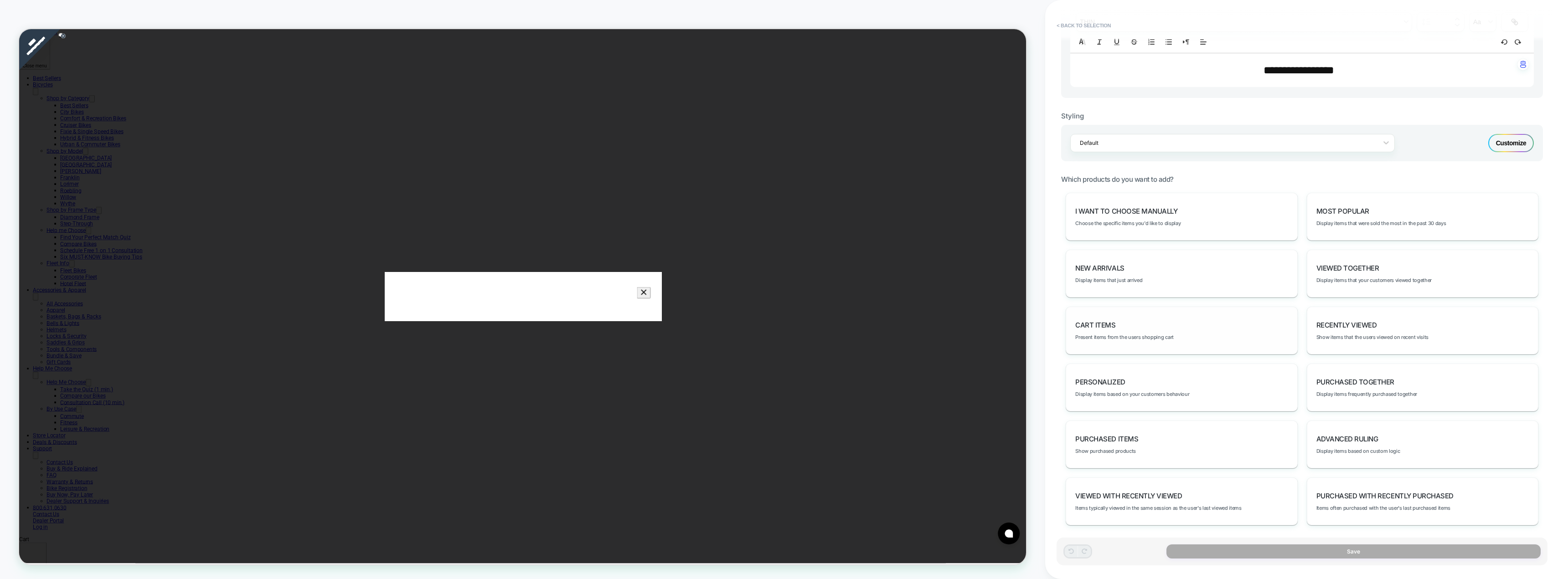
click at [1127, 330] on div "Cart Items Present items from the users shopping cart" at bounding box center [1181, 330] width 231 height 48
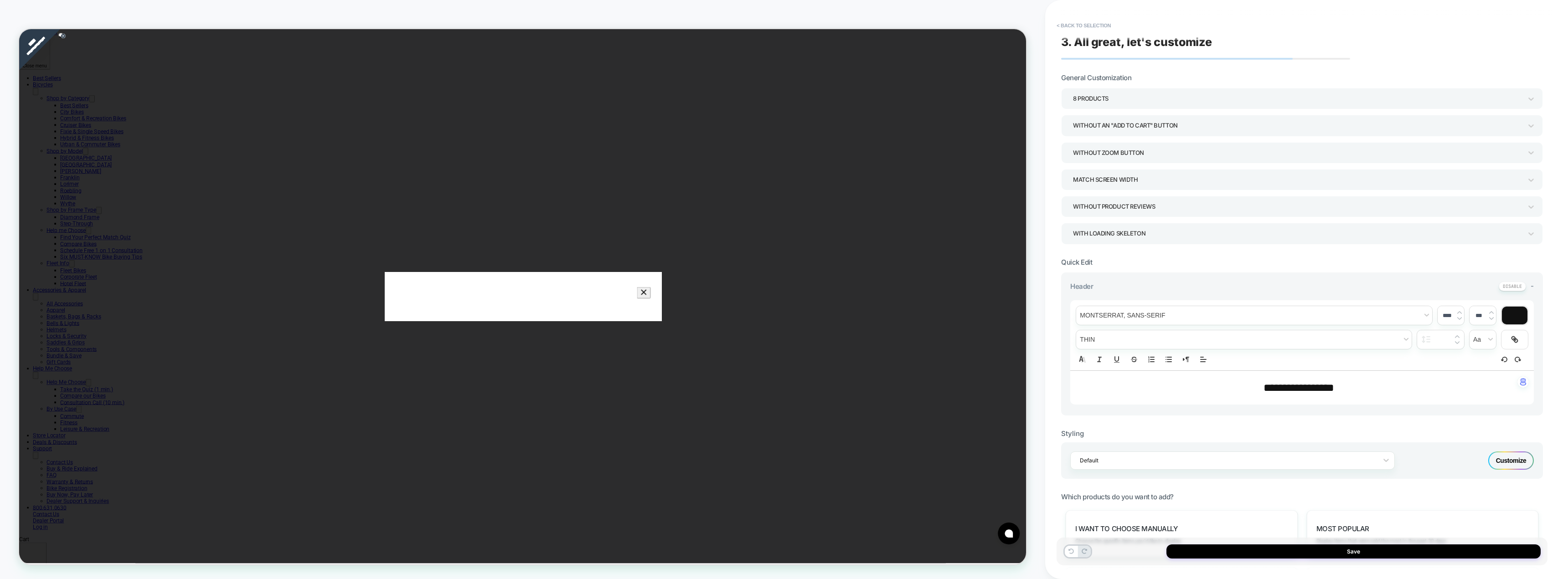
scroll to position [0, 0]
